Goal: Navigation & Orientation: Understand site structure

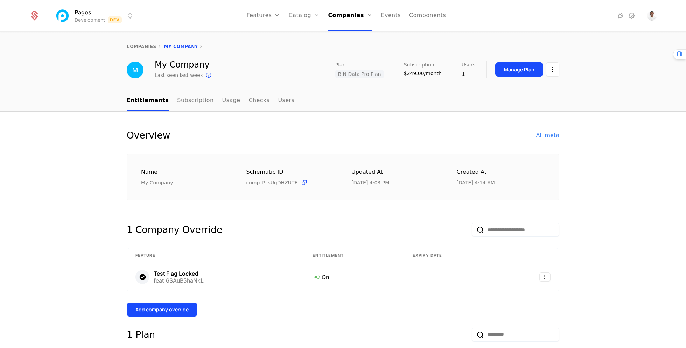
select select "***"
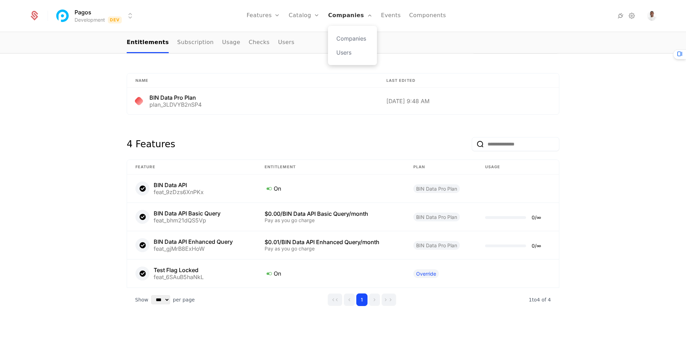
click at [332, 13] on link "Companies" at bounding box center [350, 15] width 44 height 31
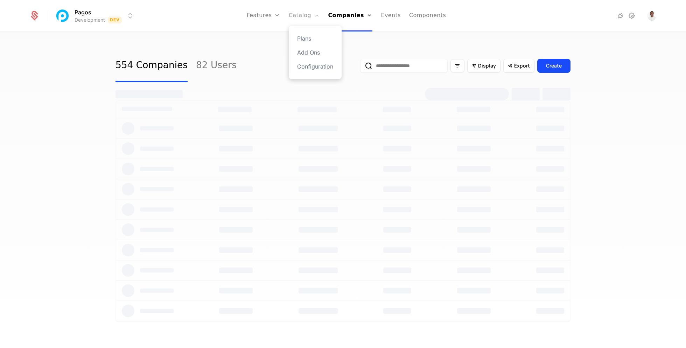
click at [309, 13] on link "Catalog" at bounding box center [304, 15] width 31 height 31
select select "***"
